Goal: Task Accomplishment & Management: Use online tool/utility

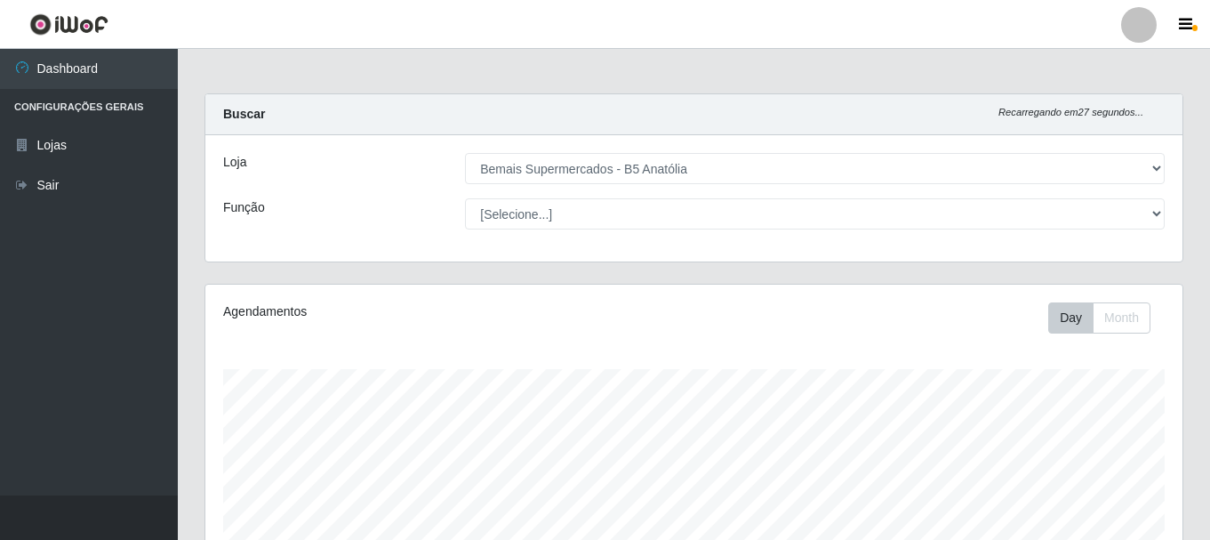
select select "405"
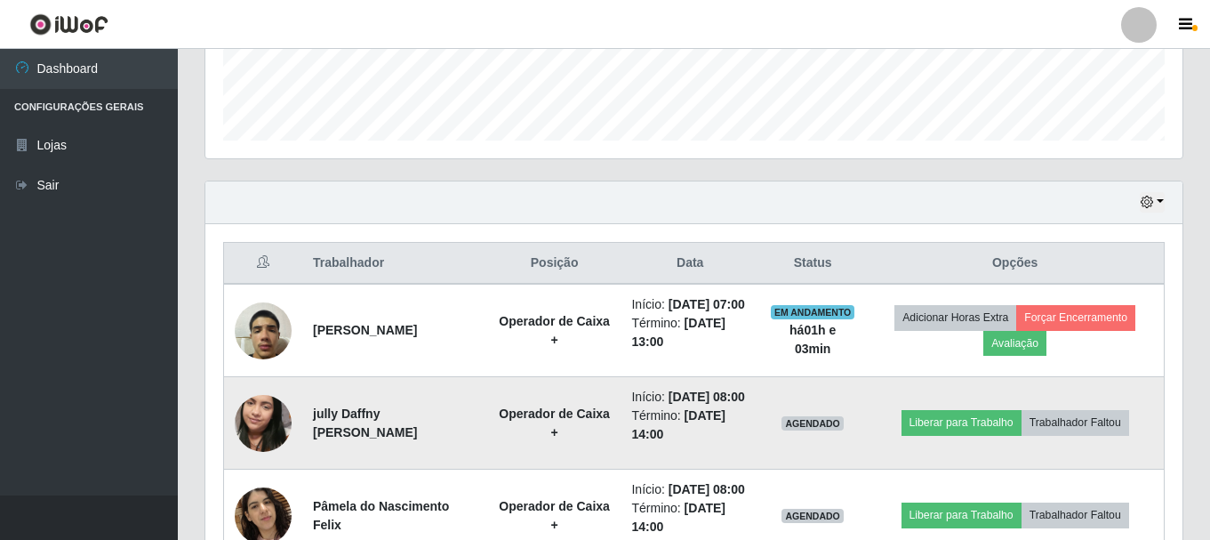
scroll to position [525, 0]
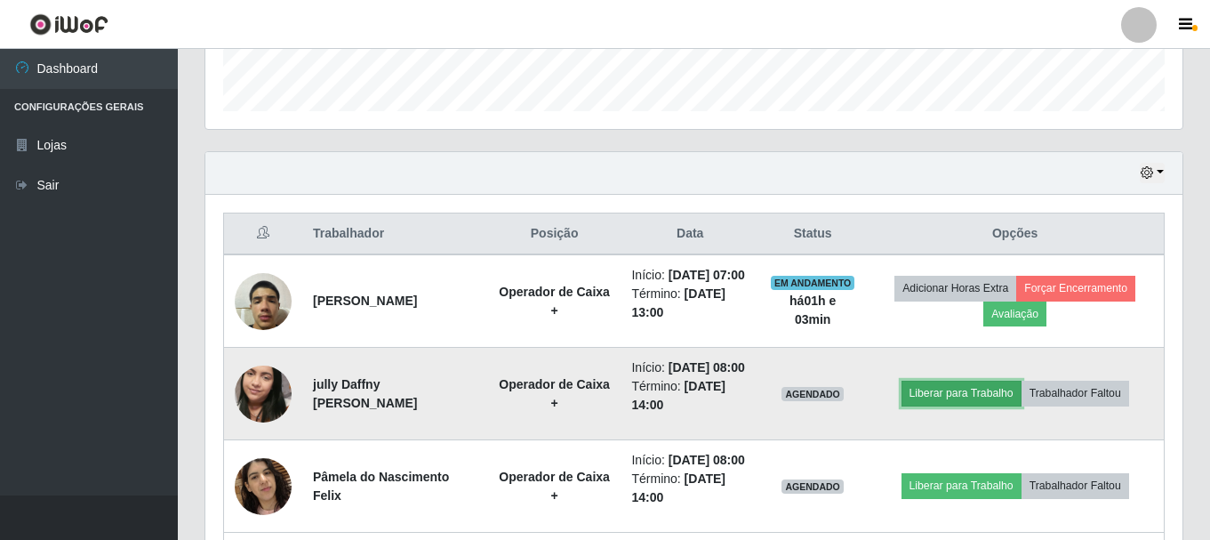
click at [964, 406] on button "Liberar para Trabalho" at bounding box center [962, 393] width 120 height 25
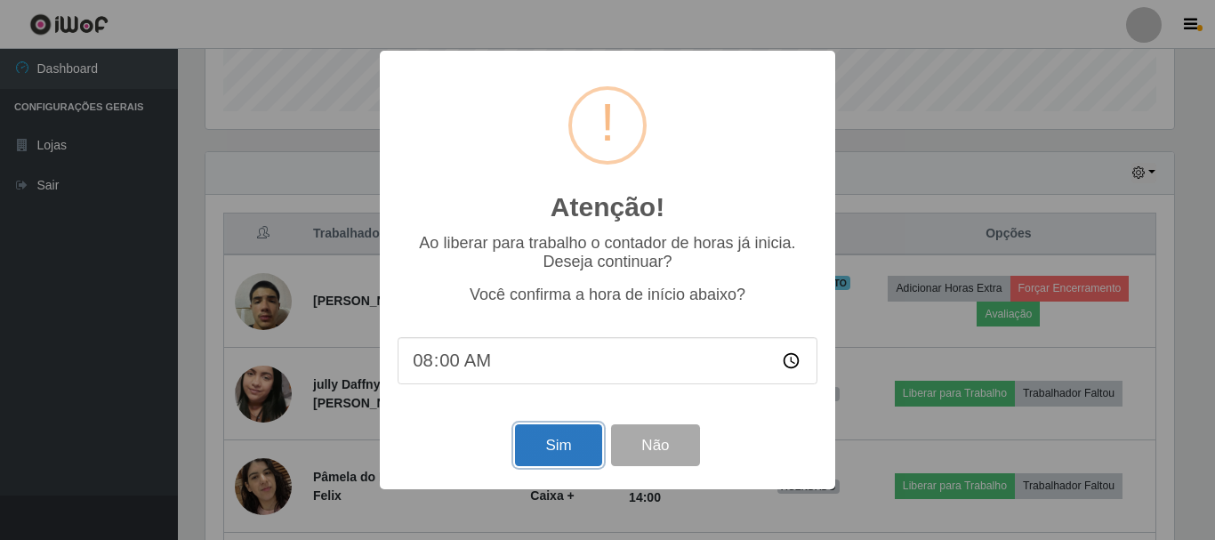
click at [553, 448] on button "Sim" at bounding box center [558, 445] width 86 height 42
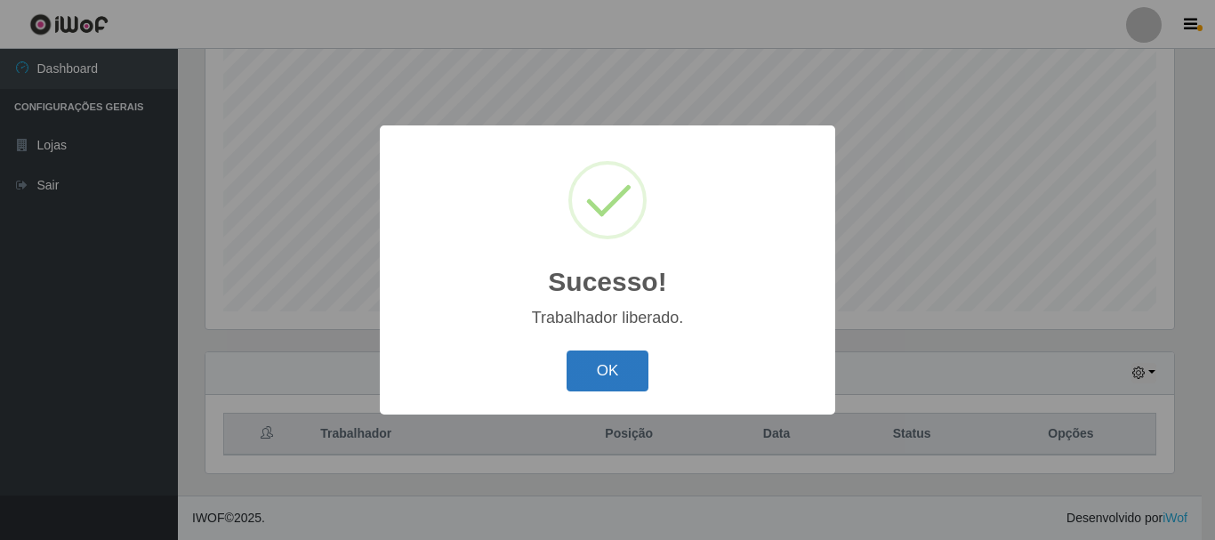
click at [591, 380] on button "OK" at bounding box center [608, 371] width 83 height 42
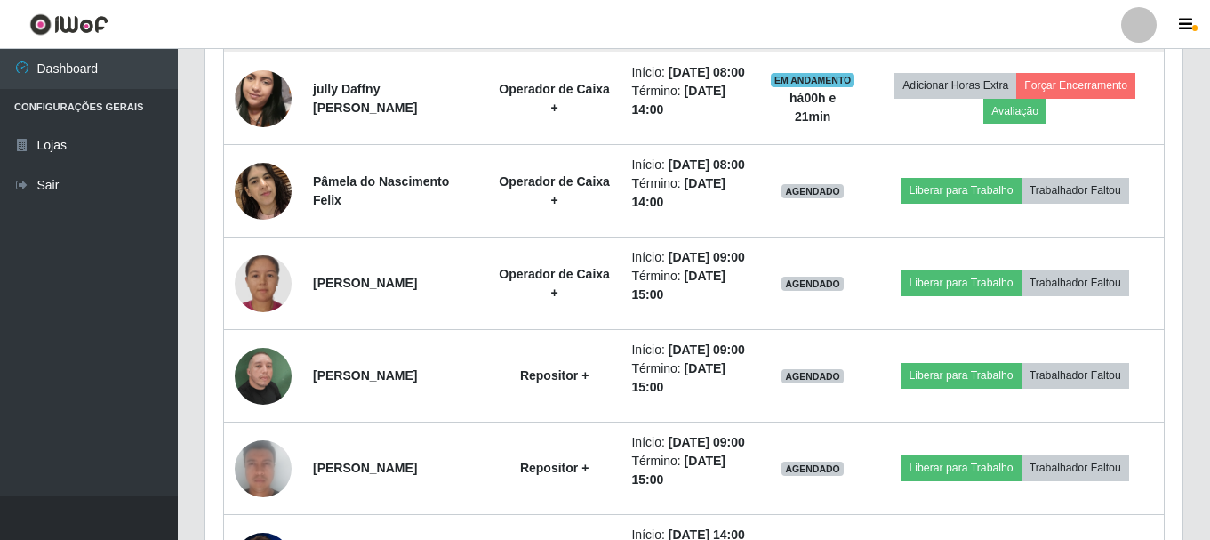
scroll to position [703, 0]
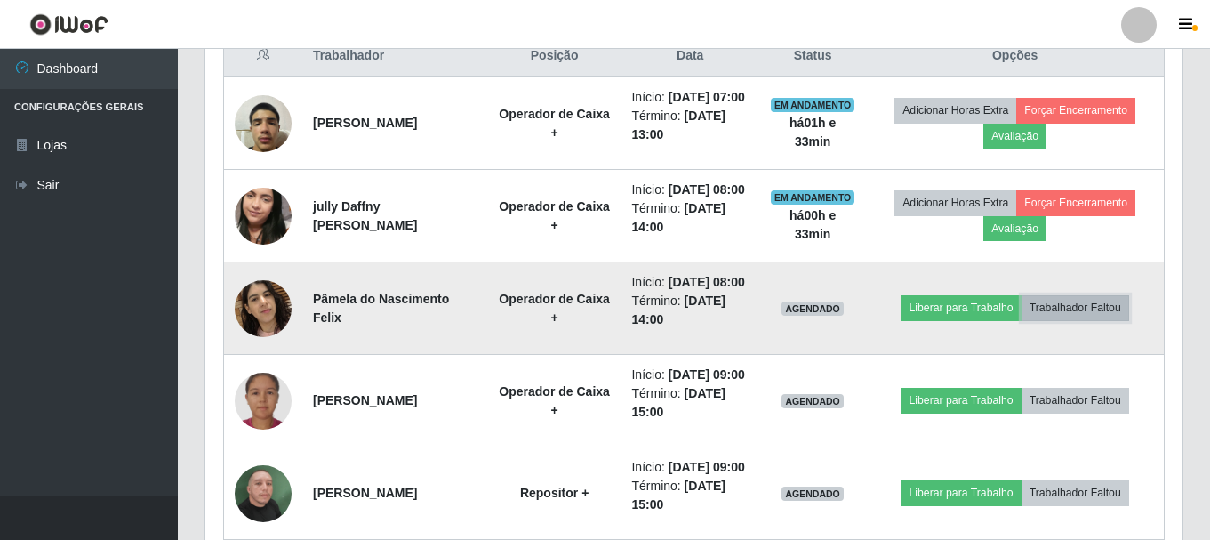
click at [1089, 320] on button "Trabalhador Faltou" at bounding box center [1076, 307] width 108 height 25
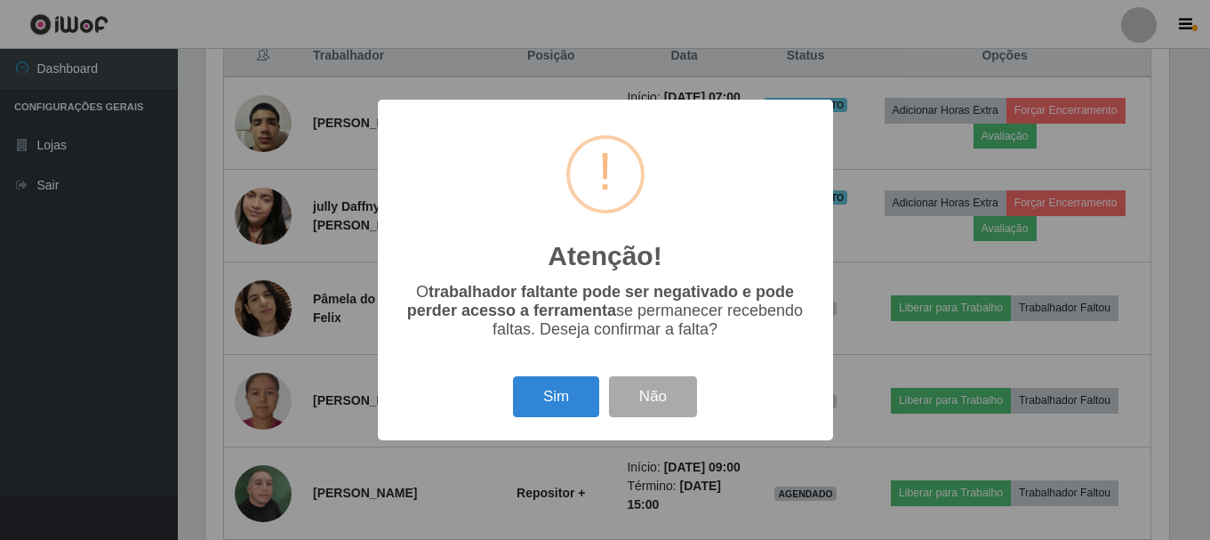
scroll to position [369, 969]
click at [551, 394] on button "Sim" at bounding box center [558, 397] width 86 height 42
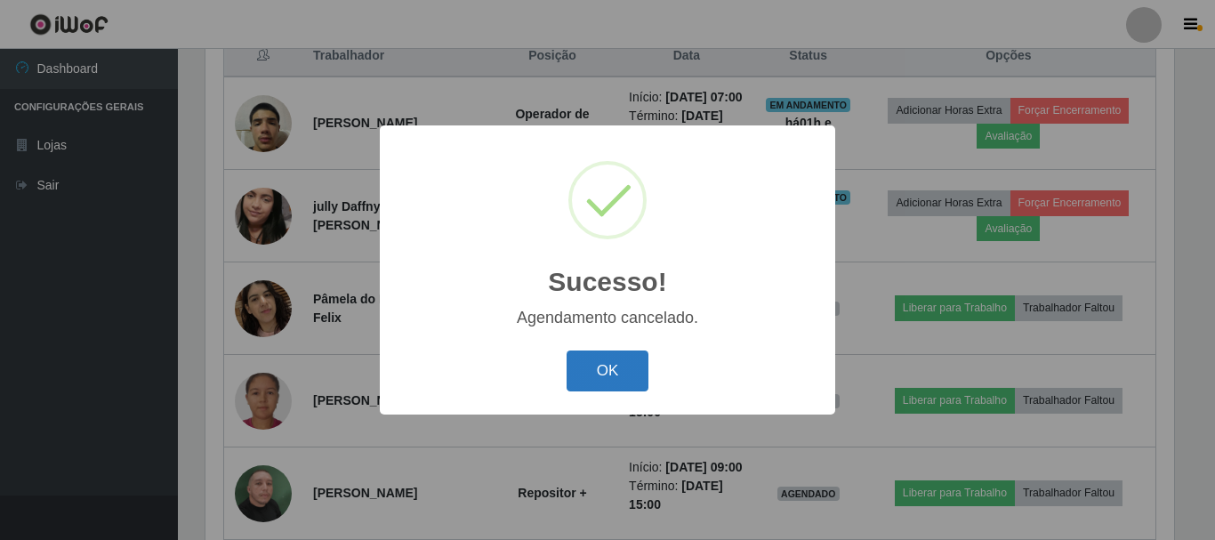
click at [593, 385] on button "OK" at bounding box center [608, 371] width 83 height 42
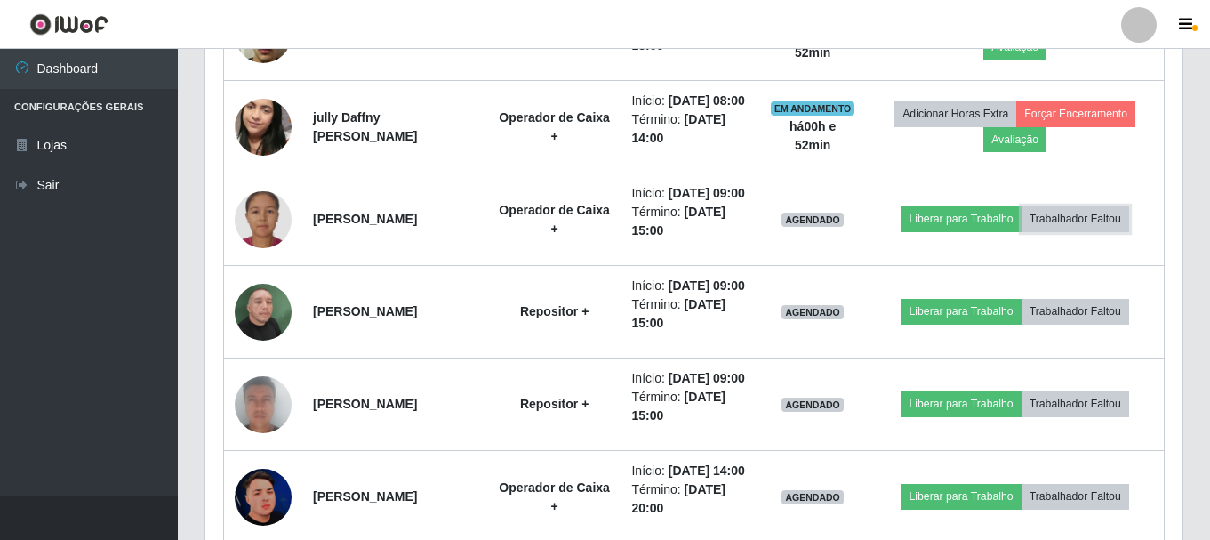
scroll to position [0, 0]
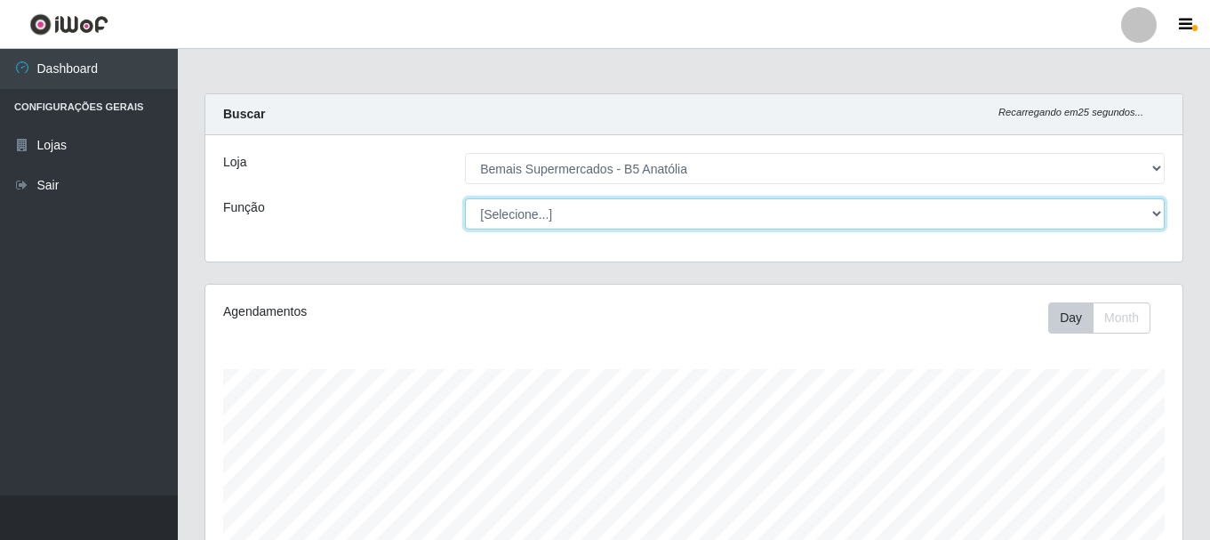
click at [556, 217] on select "[Selecione...] ASG ASG + ASG ++ Auxiliar de Estacionamento Auxiliar de Estacion…" at bounding box center [815, 213] width 700 height 31
click at [465, 198] on select "[Selecione...] ASG ASG + ASG ++ Auxiliar de Estacionamento Auxiliar de Estacion…" at bounding box center [815, 213] width 700 height 31
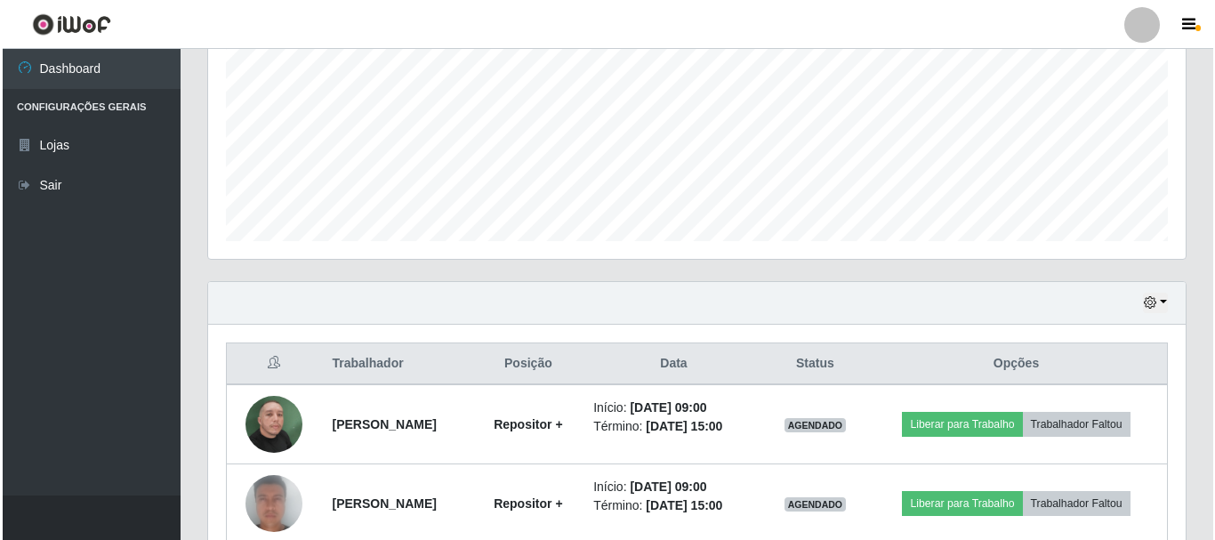
scroll to position [483, 0]
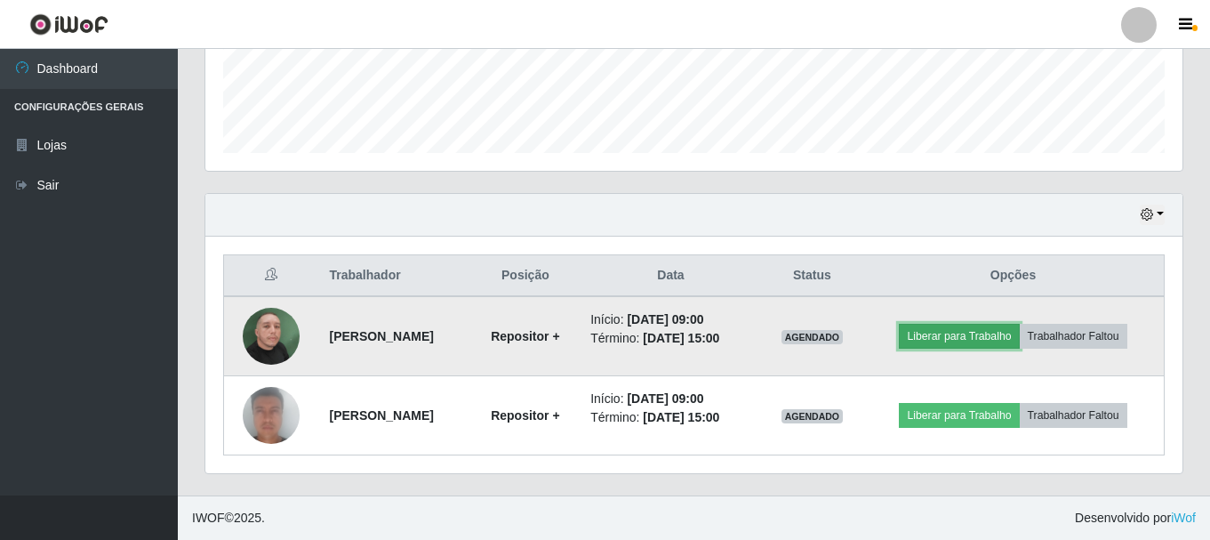
click at [950, 324] on button "Liberar para Trabalho" at bounding box center [959, 336] width 120 height 25
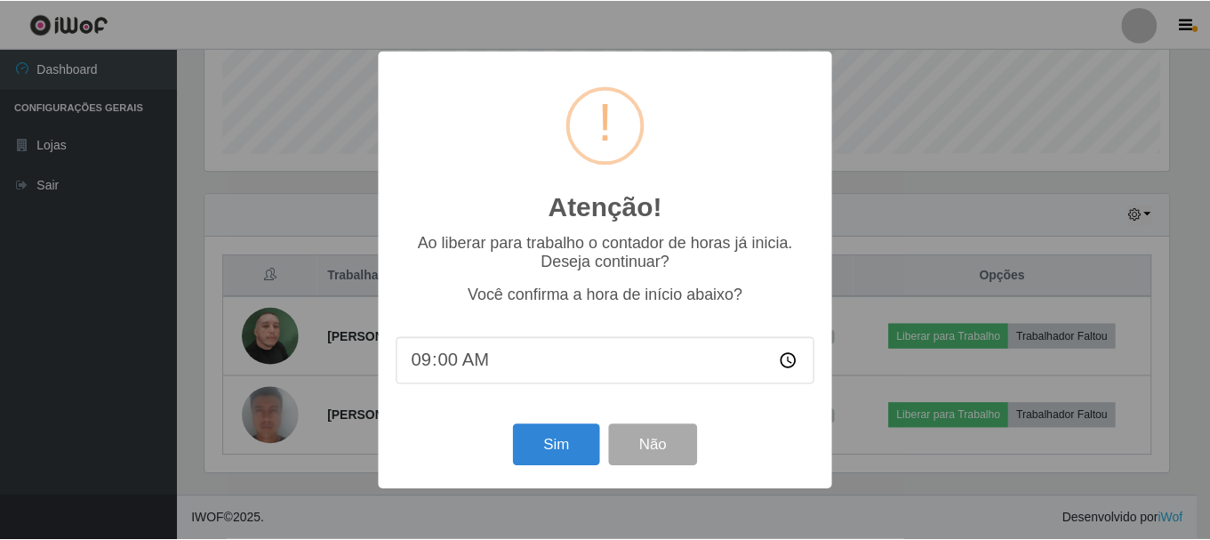
scroll to position [369, 969]
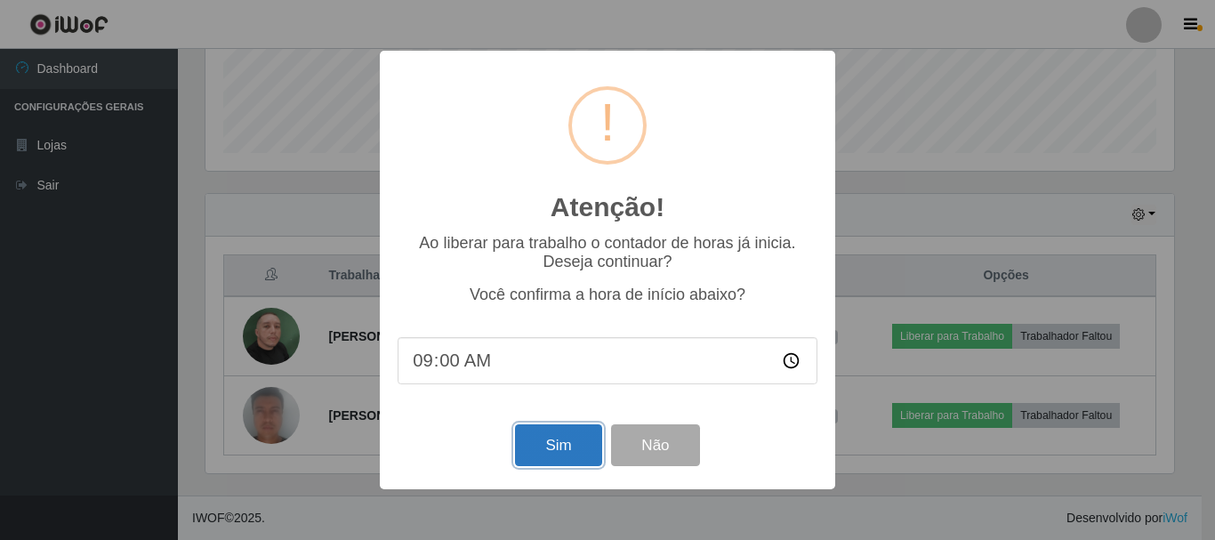
click at [545, 446] on button "Sim" at bounding box center [558, 445] width 86 height 42
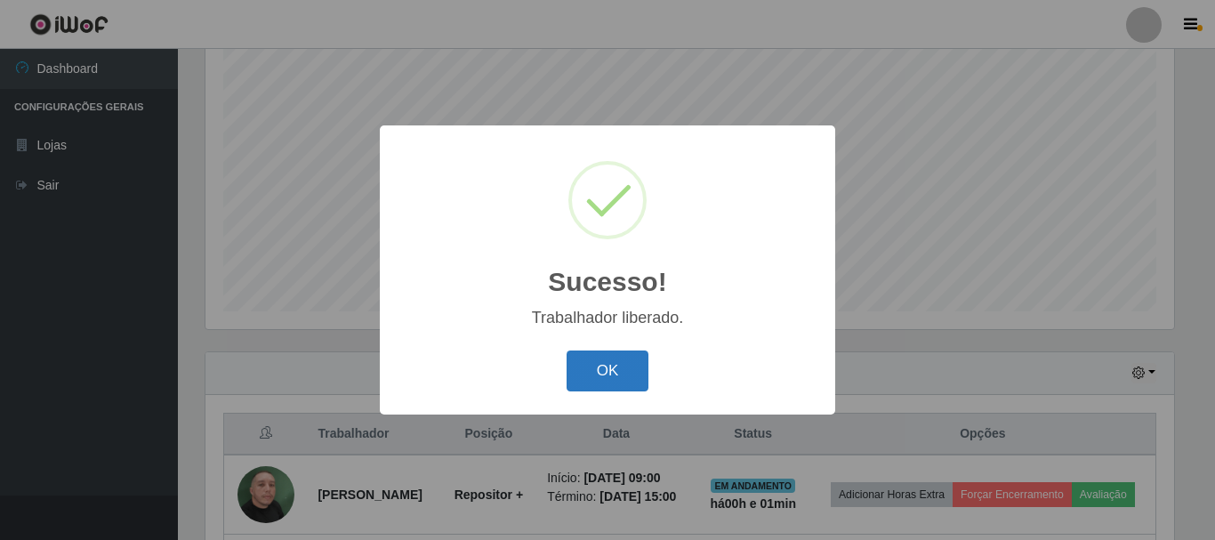
click at [634, 378] on button "OK" at bounding box center [608, 371] width 83 height 42
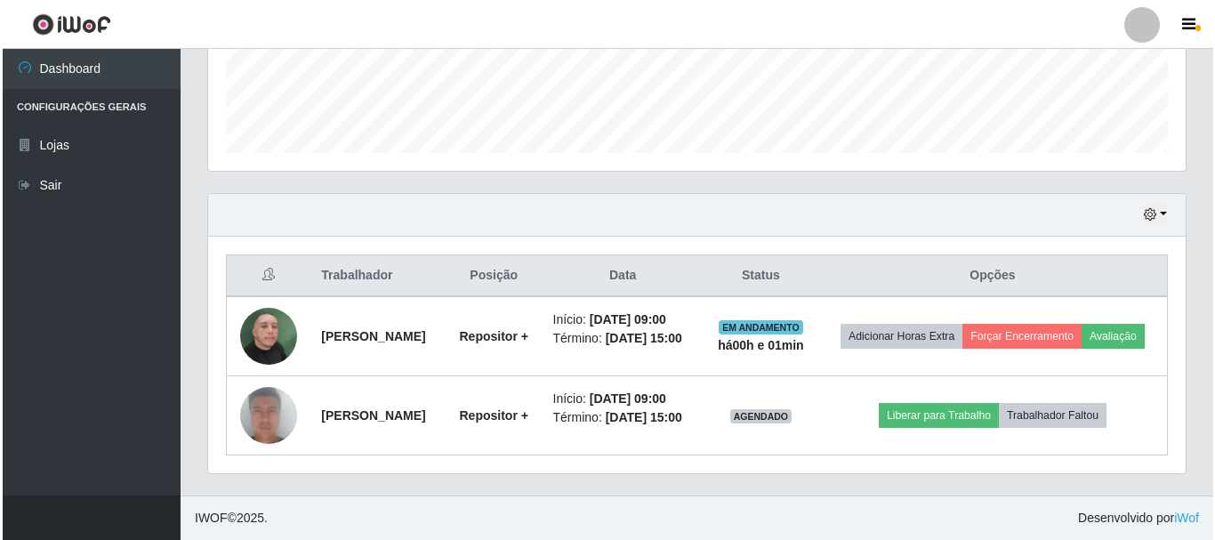
scroll to position [510, 0]
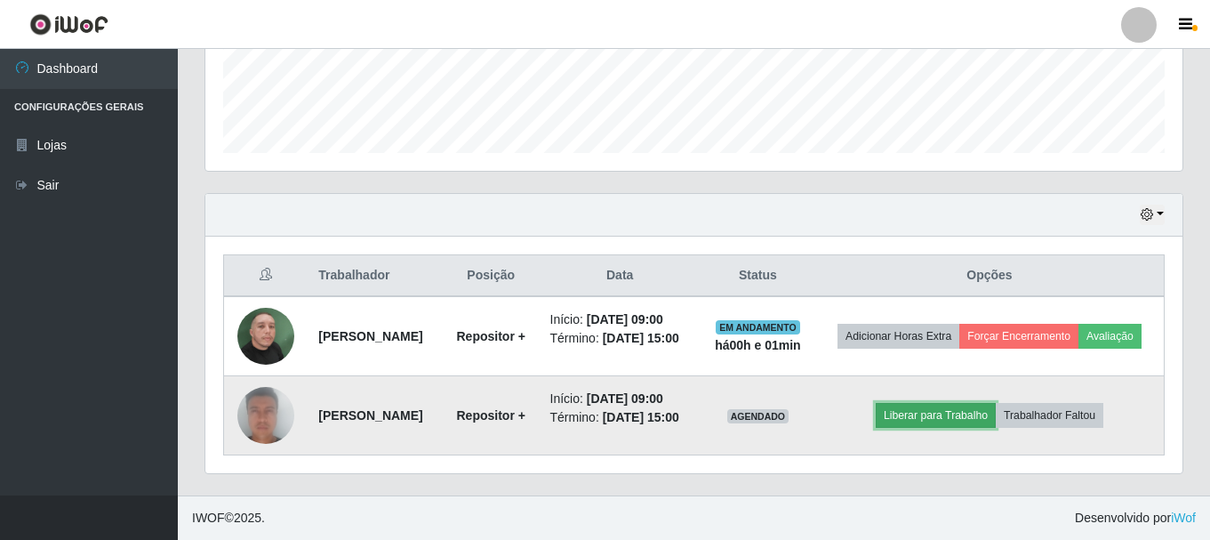
click at [914, 414] on button "Liberar para Trabalho" at bounding box center [936, 415] width 120 height 25
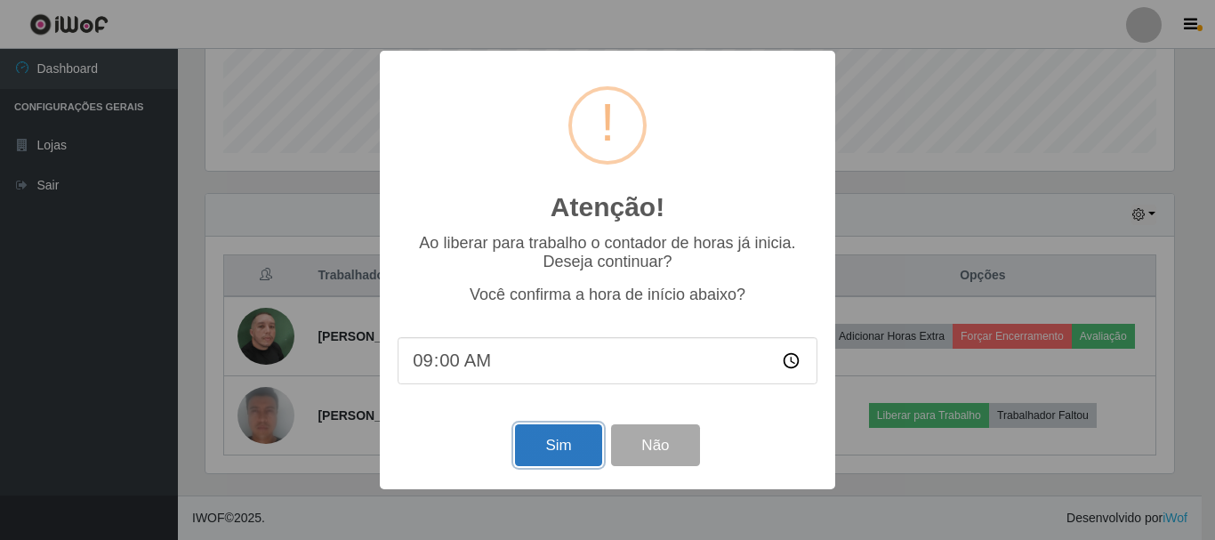
click at [543, 436] on button "Sim" at bounding box center [558, 445] width 86 height 42
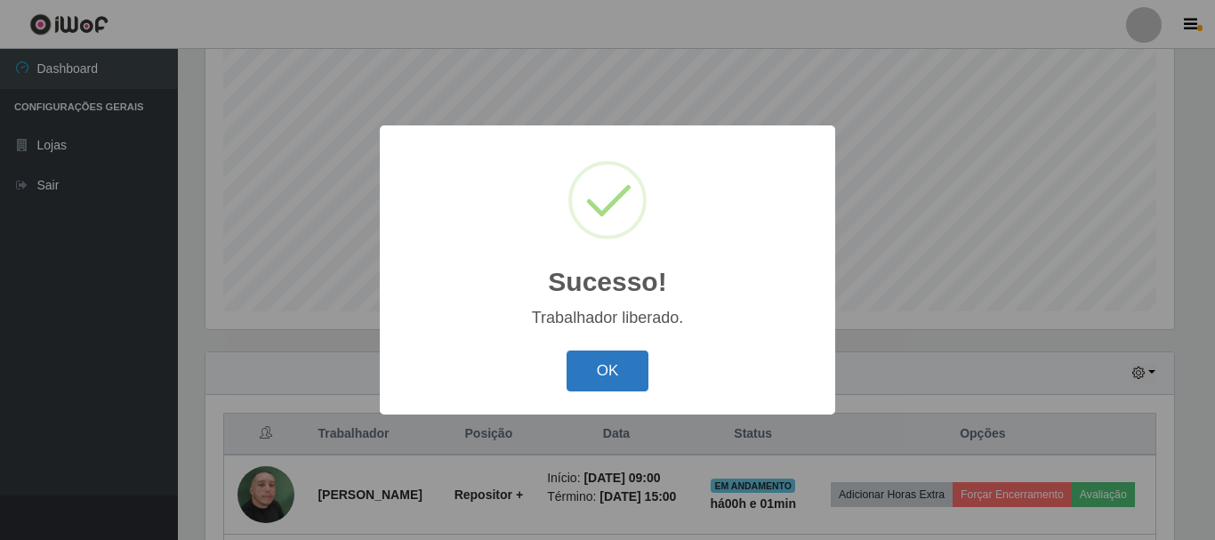
click at [589, 375] on button "OK" at bounding box center [608, 371] width 83 height 42
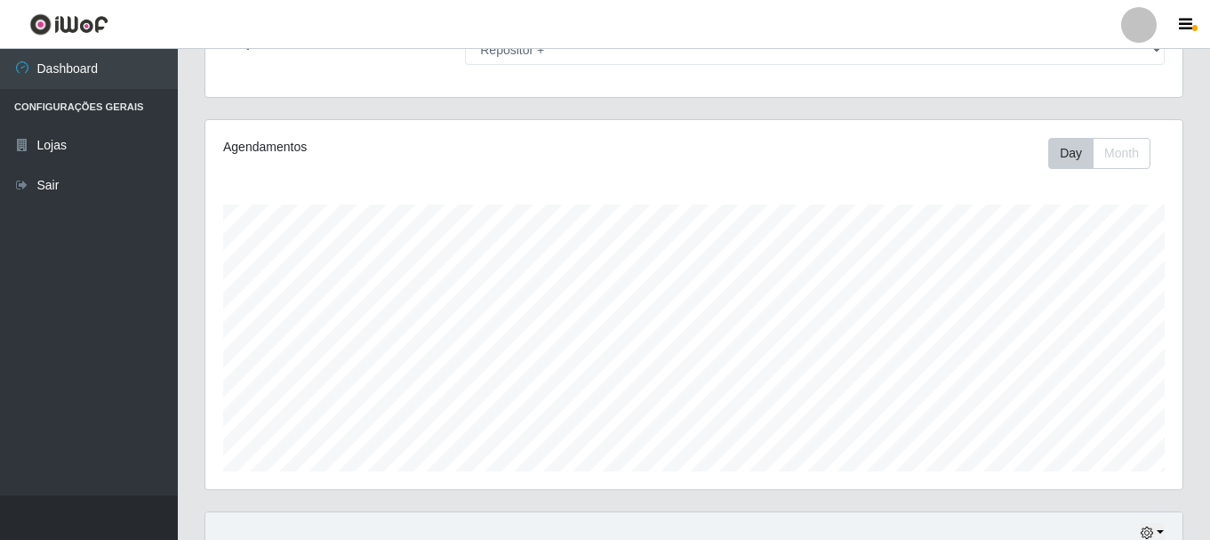
scroll to position [0, 0]
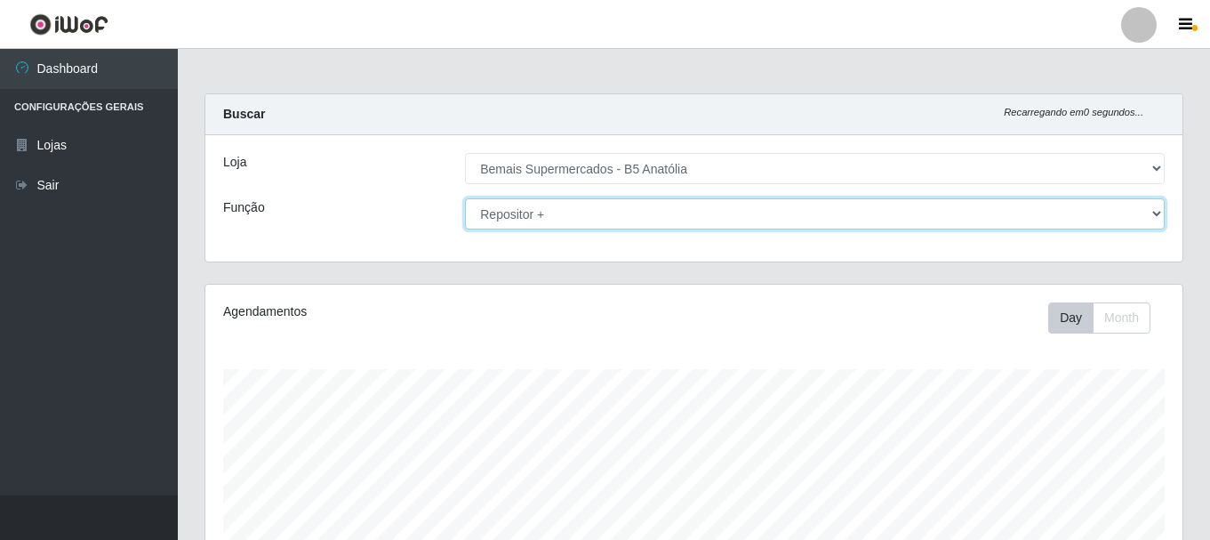
click at [552, 222] on select "[Selecione...] ASG ASG + ASG ++ Auxiliar de Estacionamento Auxiliar de Estacion…" at bounding box center [815, 213] width 700 height 31
select select "72"
click at [465, 198] on select "[Selecione...] ASG ASG + ASG ++ Auxiliar de Estacionamento Auxiliar de Estacion…" at bounding box center [815, 213] width 700 height 31
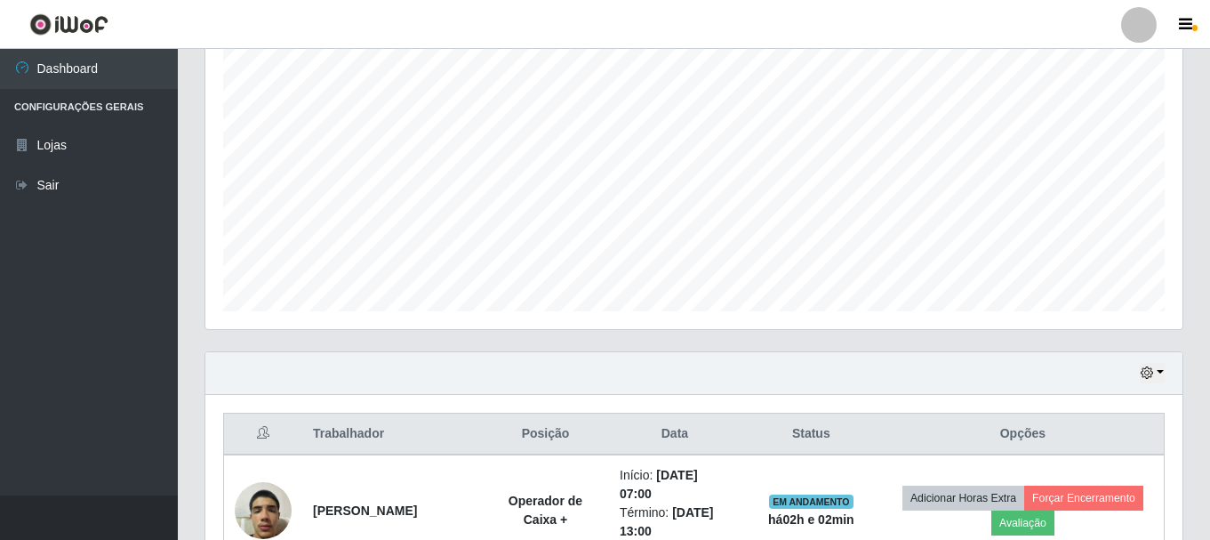
scroll to position [591, 0]
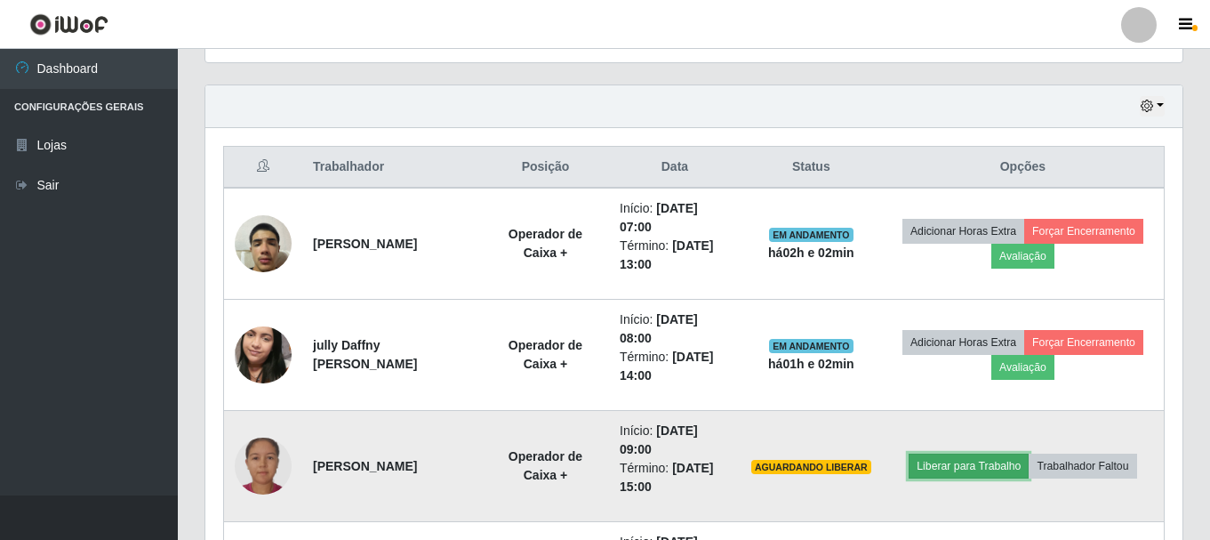
click at [952, 470] on button "Liberar para Trabalho" at bounding box center [969, 466] width 120 height 25
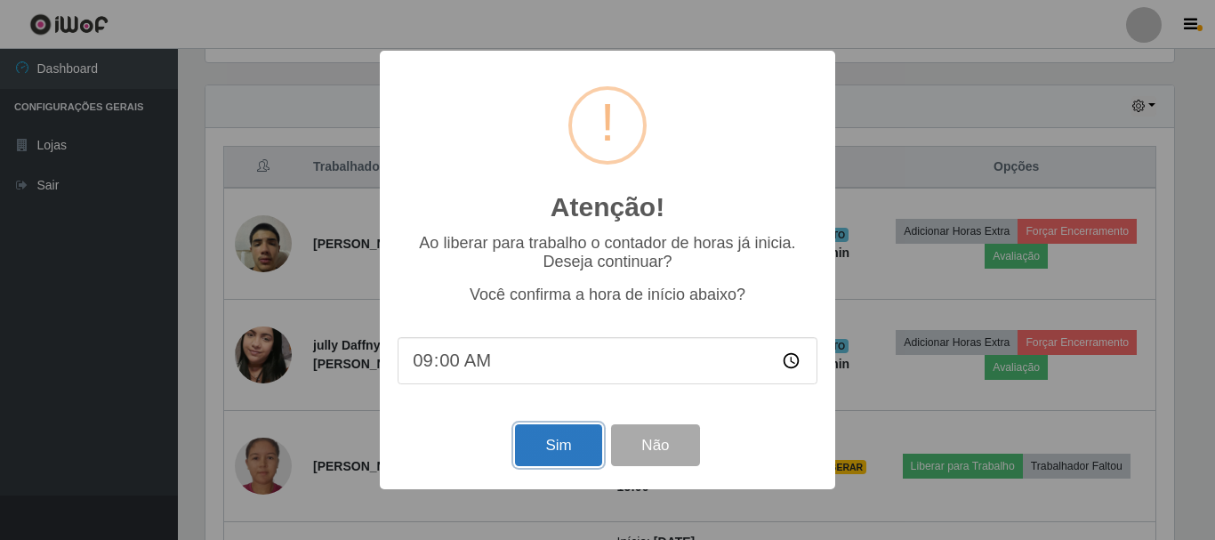
click at [575, 433] on button "Sim" at bounding box center [558, 445] width 86 height 42
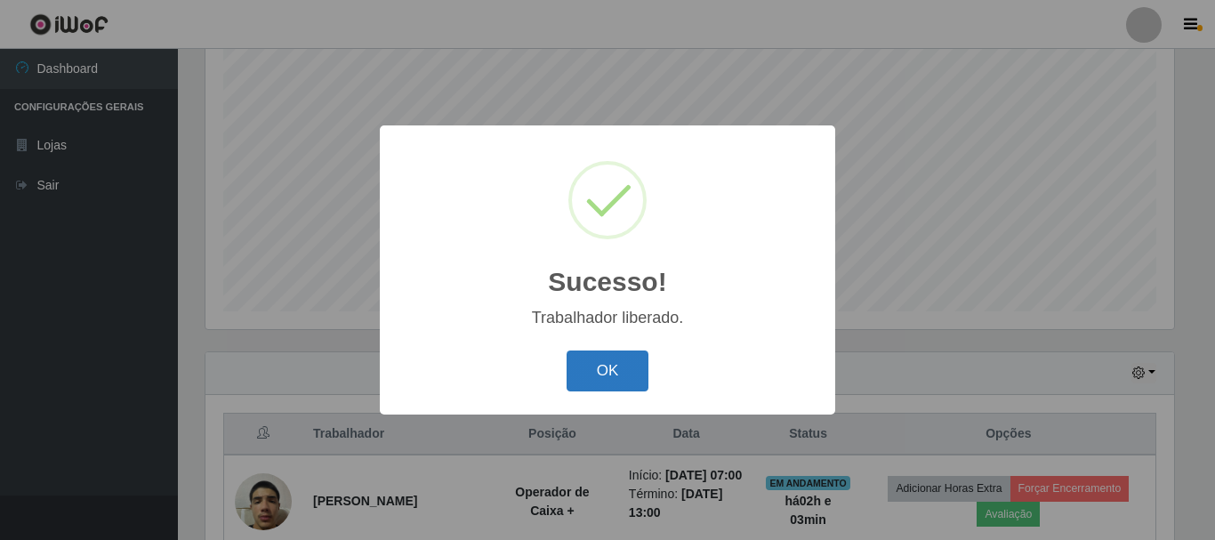
click at [641, 374] on button "OK" at bounding box center [608, 371] width 83 height 42
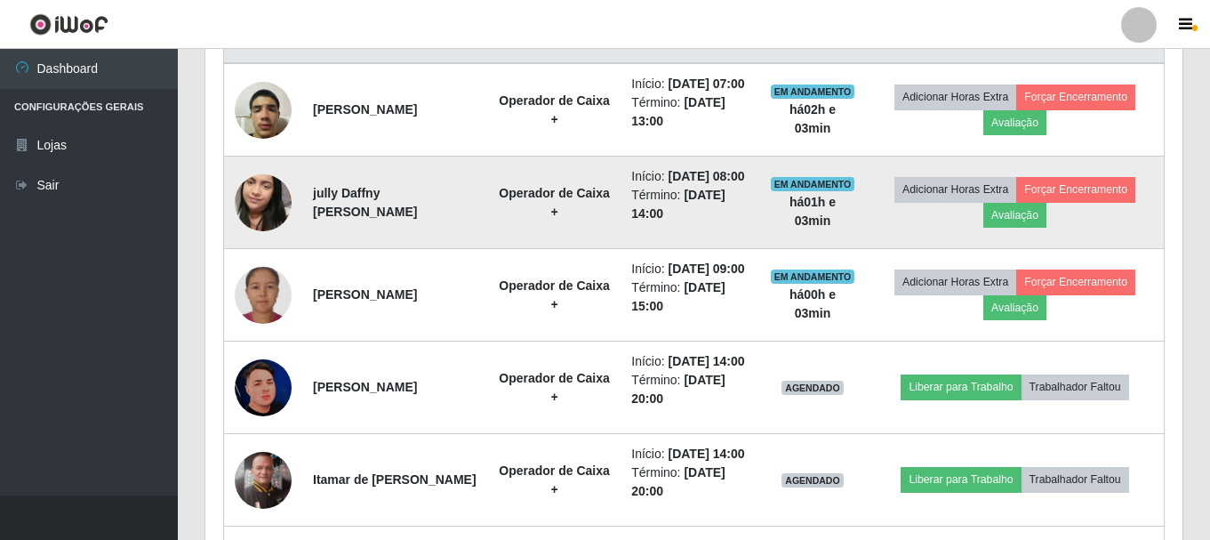
scroll to position [747, 0]
